Goal: Transaction & Acquisition: Purchase product/service

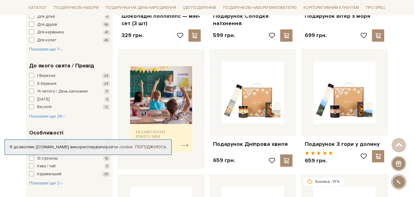
scroll to position [219, 0]
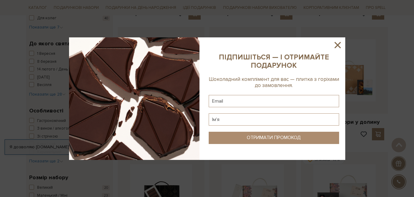
click at [50, 95] on div at bounding box center [207, 98] width 414 height 197
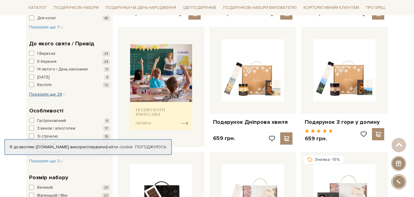
click at [50, 95] on span "Показати ще 28" at bounding box center [47, 94] width 37 height 5
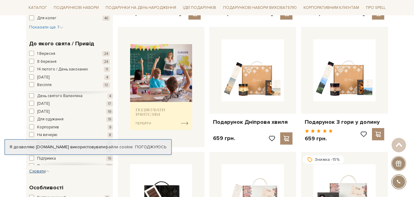
scroll to position [63, 0]
click at [30, 118] on span "button" at bounding box center [31, 118] width 5 height 5
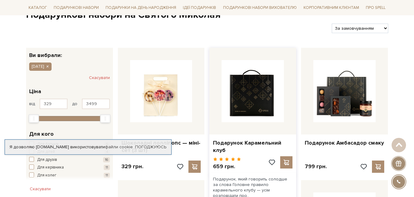
scroll to position [68, 0]
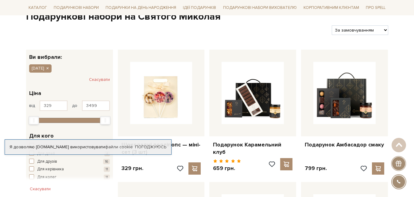
click at [332, 25] on select "За замовчуванням За Ціною (зростання) За Ціною (зменшення) Новинки За популярні…" at bounding box center [360, 30] width 56 height 10
select select "https://spellchocolate.com/our-productions/podarunkovi-box/mikolaja?sort=p.pric…"
click option "За Ціною (зростання)" at bounding box center [0, 0] width 0 height 0
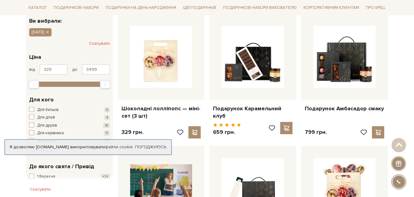
scroll to position [94, 0]
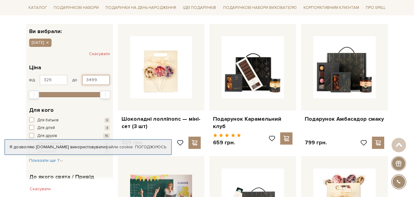
drag, startPoint x: 98, startPoint y: 79, endPoint x: 86, endPoint y: 79, distance: 12.9
click at [86, 79] on input "3499" at bounding box center [96, 80] width 28 height 10
type input "400"
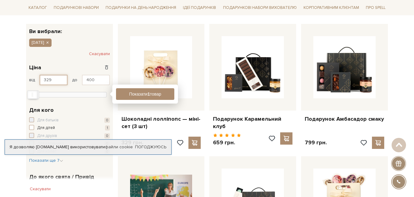
drag, startPoint x: 51, startPoint y: 79, endPoint x: 43, endPoint y: 79, distance: 8.6
click at [43, 79] on input "329" at bounding box center [54, 80] width 28 height 10
type input "250"
click at [141, 91] on button "Показати 1 товар" at bounding box center [145, 94] width 58 height 12
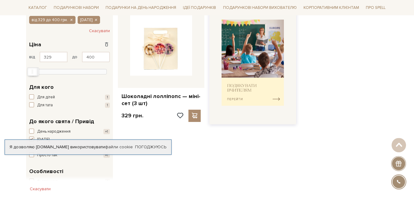
scroll to position [125, 0]
